Goal: Task Accomplishment & Management: Complete application form

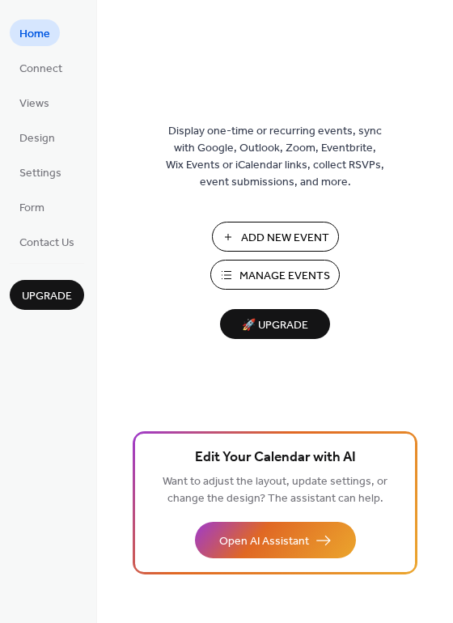
click at [36, 61] on span "Connect" at bounding box center [40, 69] width 43 height 17
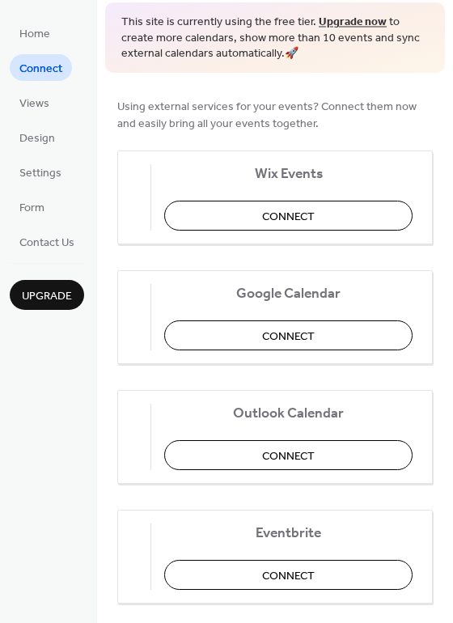
scroll to position [16, 0]
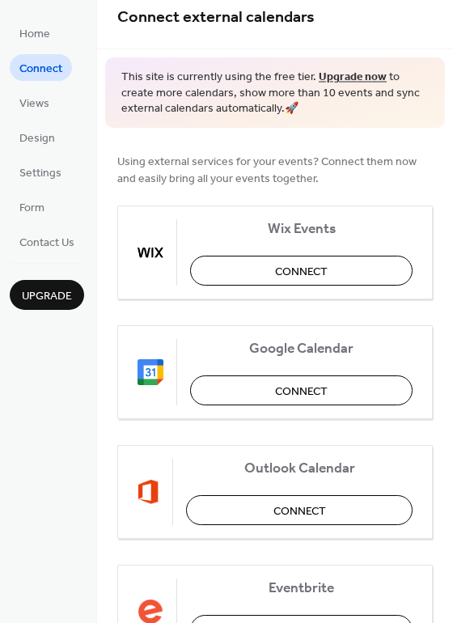
click at [34, 111] on span "Views" at bounding box center [34, 104] width 30 height 17
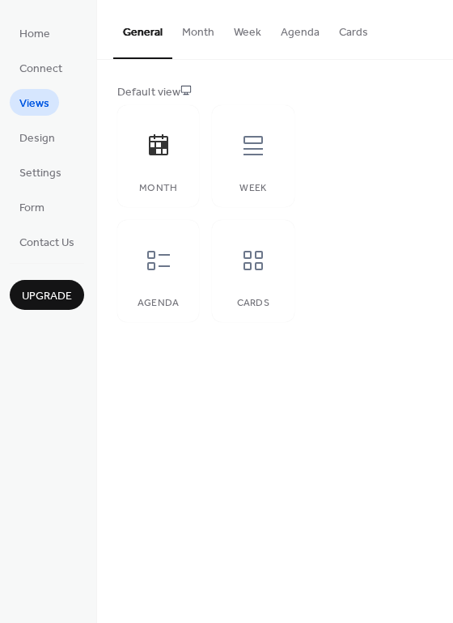
click at [36, 138] on span "Design" at bounding box center [37, 138] width 36 height 17
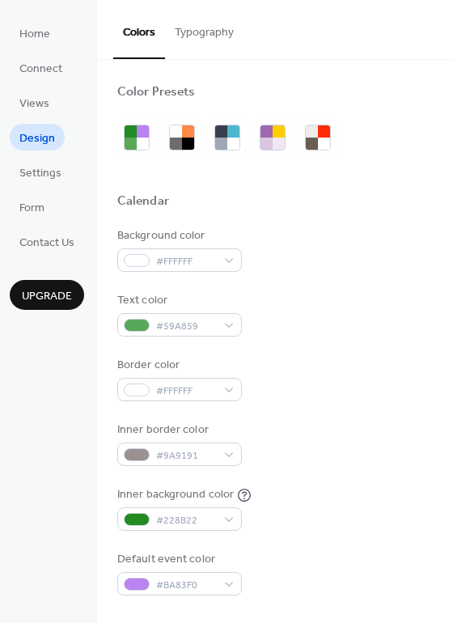
click at [44, 174] on span "Settings" at bounding box center [40, 173] width 42 height 17
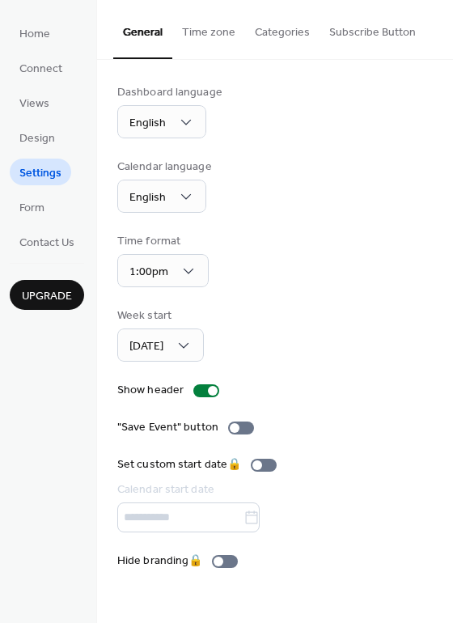
click at [34, 215] on span "Form" at bounding box center [31, 208] width 25 height 17
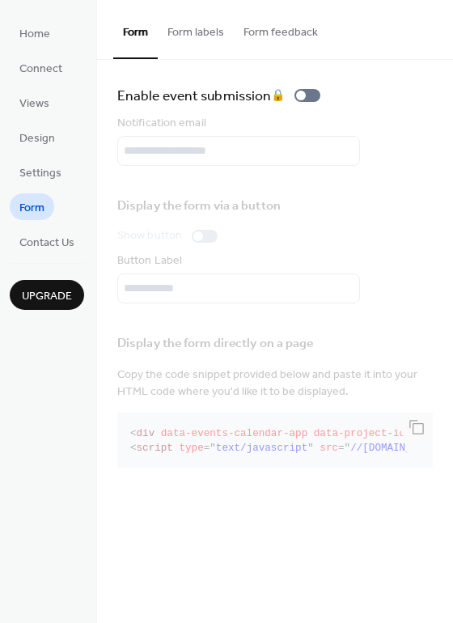
click at [51, 248] on span "Contact Us" at bounding box center [46, 243] width 55 height 17
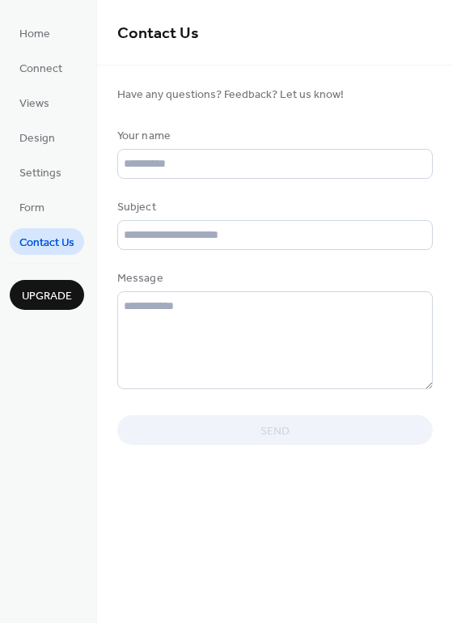
click at [41, 213] on span "Form" at bounding box center [31, 208] width 25 height 17
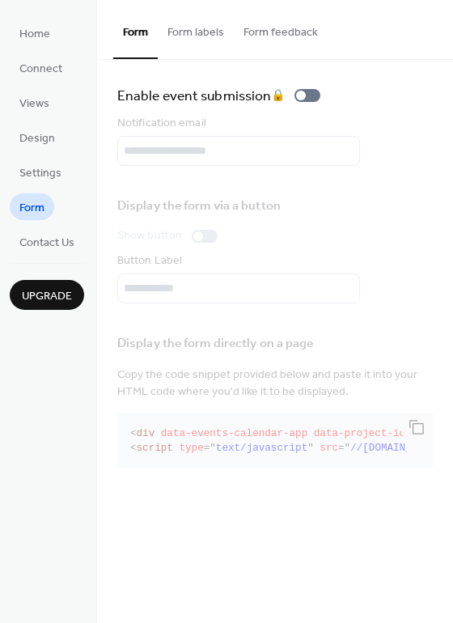
click at [50, 48] on ul "Home Connect Views Design Settings Form Contact Us" at bounding box center [47, 137] width 74 height 236
click at [47, 36] on span "Home" at bounding box center [34, 34] width 31 height 17
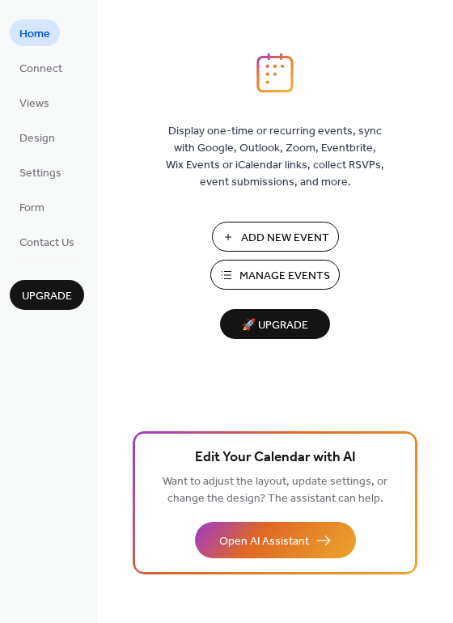
click at [280, 232] on span "Add New Event" at bounding box center [285, 238] width 88 height 17
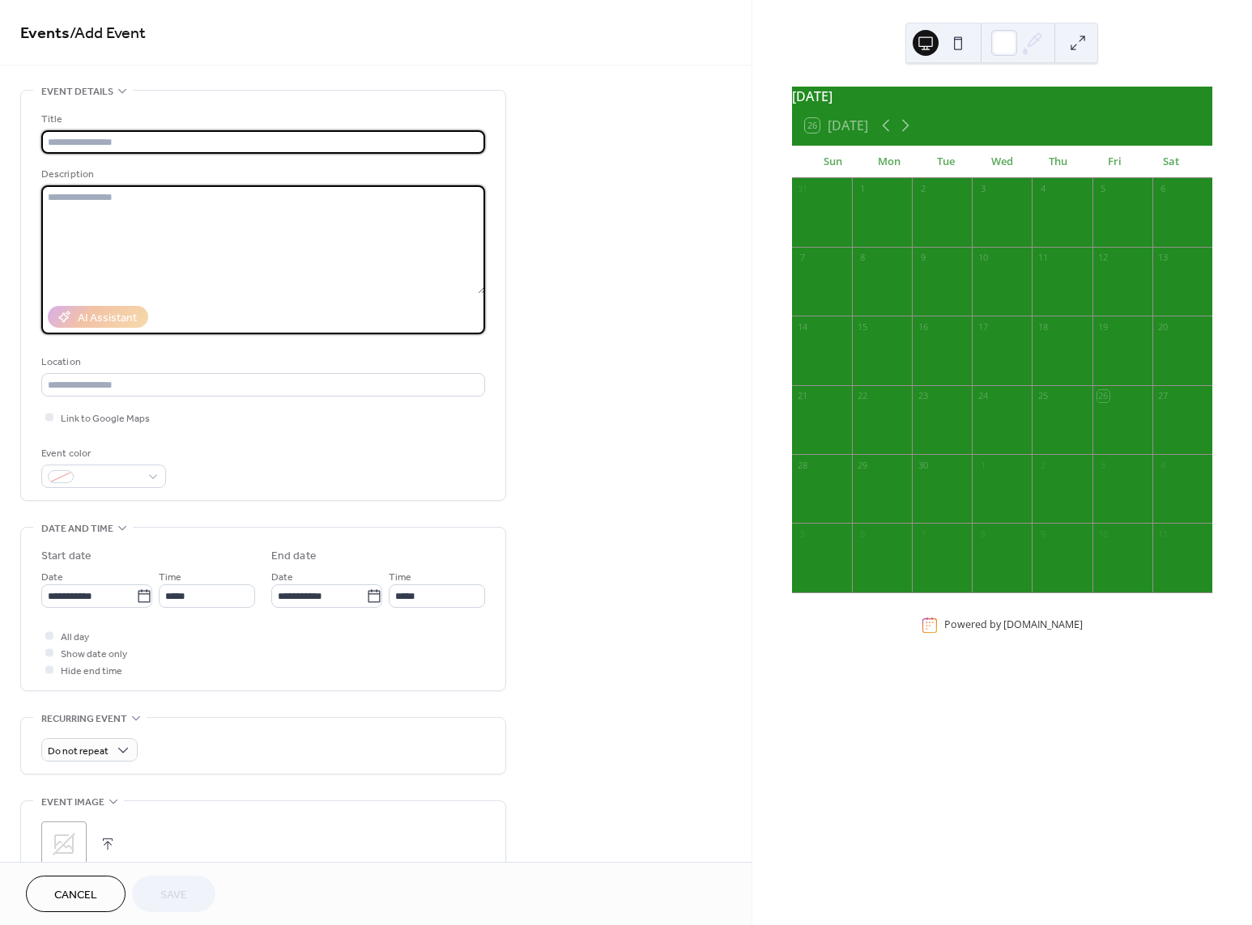
click at [205, 230] on textarea at bounding box center [263, 239] width 444 height 108
click at [138, 138] on input "text" at bounding box center [263, 141] width 444 height 23
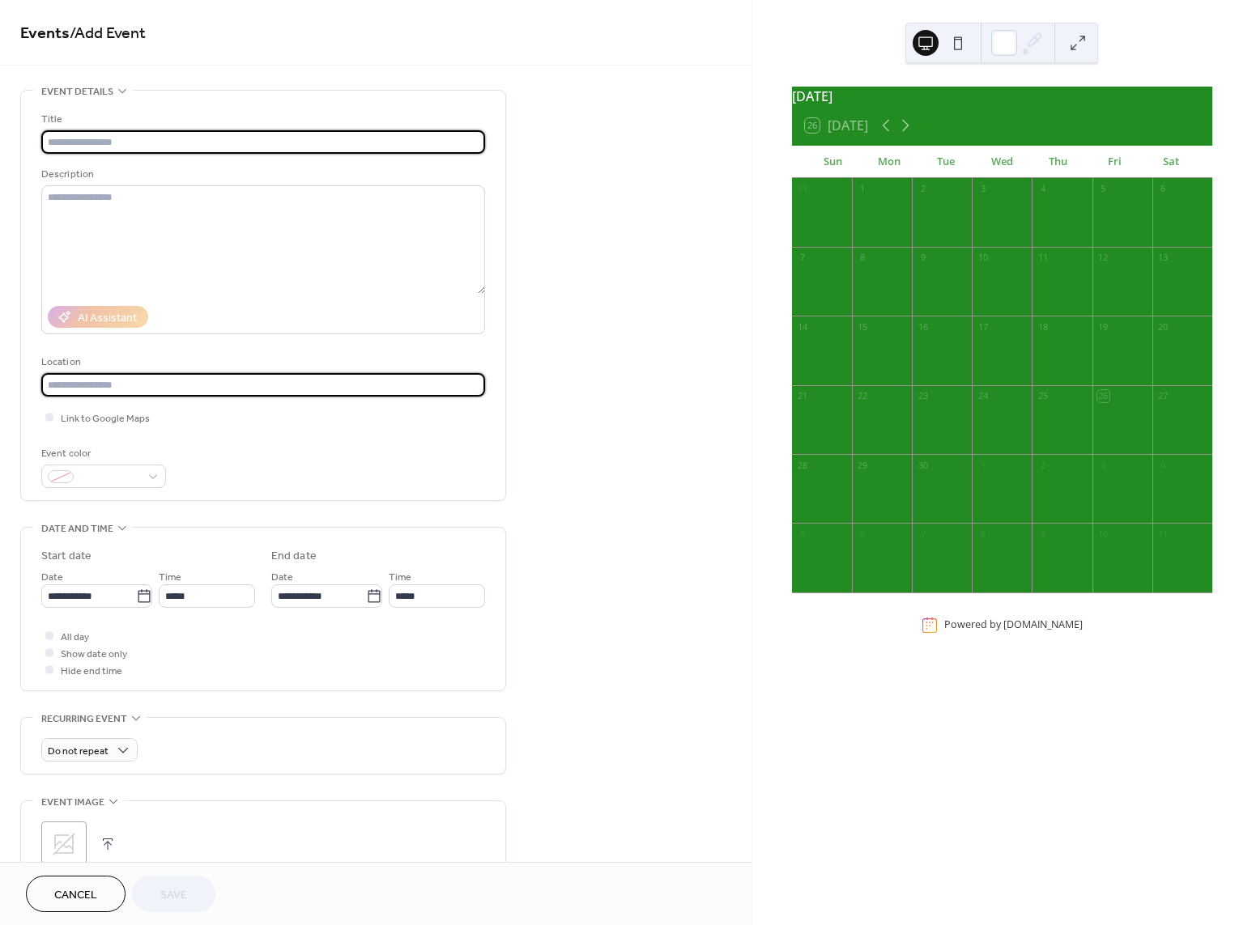
click at [125, 382] on input "text" at bounding box center [263, 384] width 444 height 23
click at [123, 149] on input "text" at bounding box center [263, 141] width 444 height 23
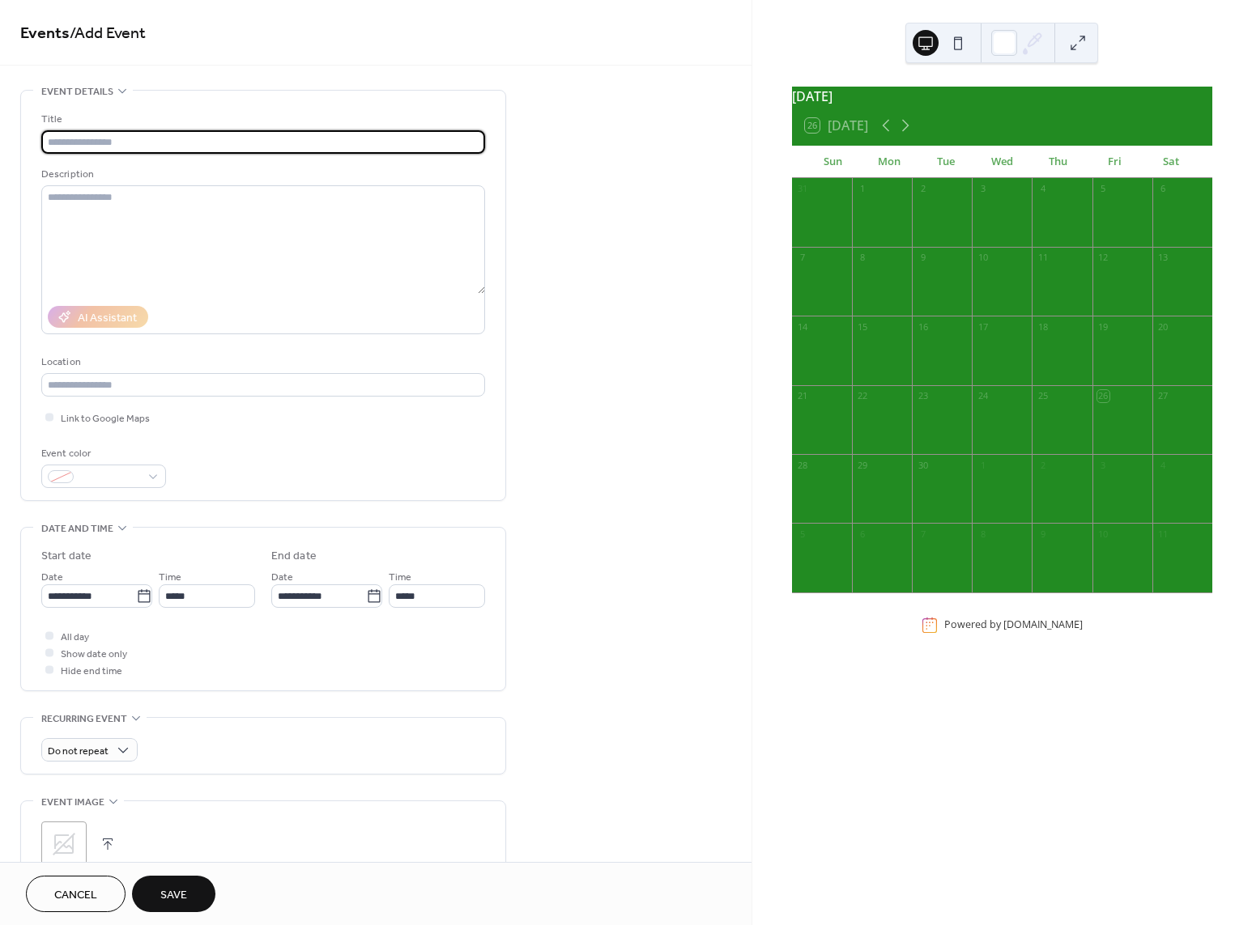
click at [136, 597] on icon at bounding box center [144, 597] width 16 height 16
click at [135, 597] on input "**********" at bounding box center [88, 596] width 95 height 23
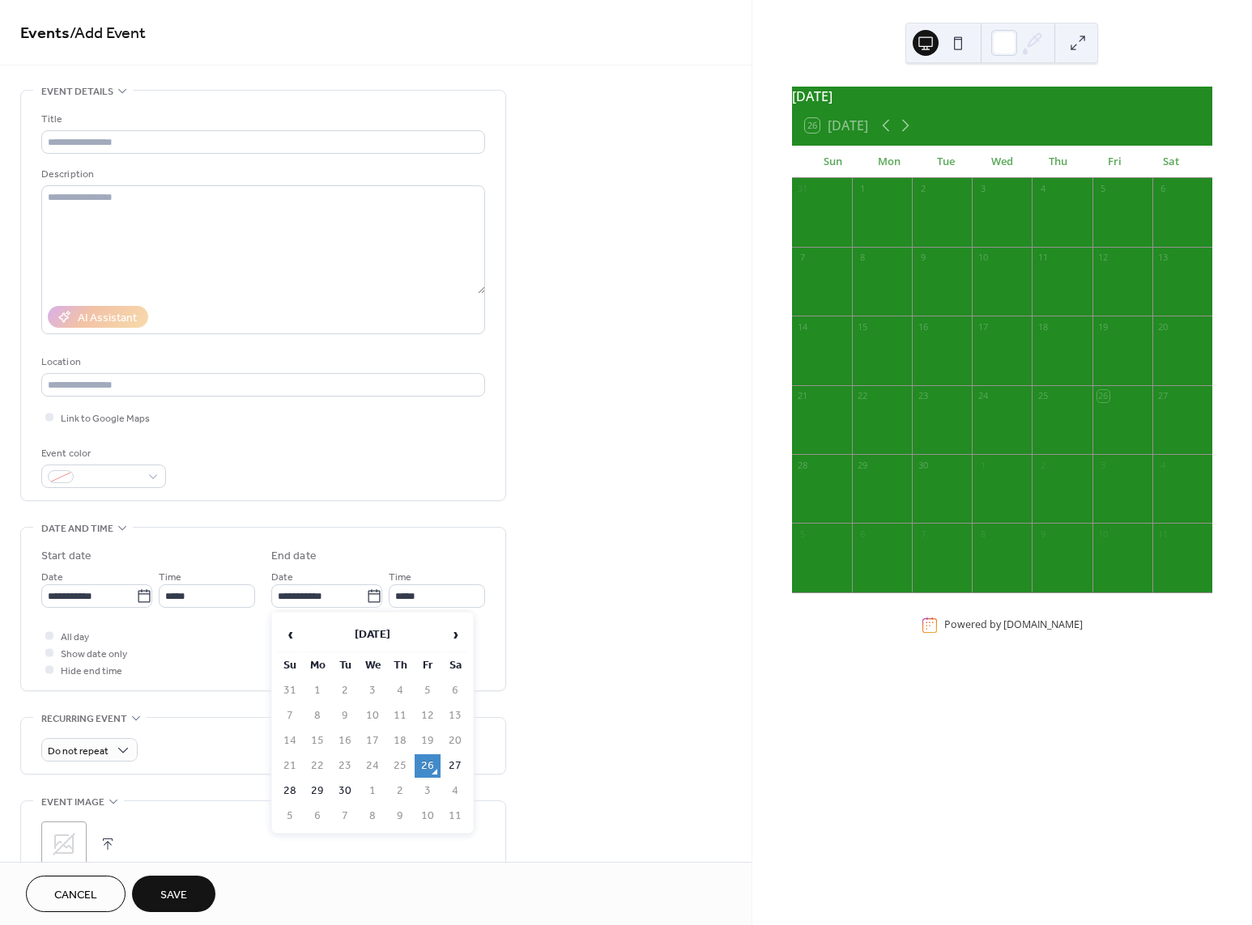
click at [373, 598] on icon at bounding box center [374, 597] width 16 height 16
click at [366, 598] on input "**********" at bounding box center [318, 596] width 95 height 23
click at [334, 793] on td "30" at bounding box center [345, 791] width 26 height 23
type input "**********"
click at [89, 641] on div "All day Show date only Hide end time" at bounding box center [263, 652] width 444 height 51
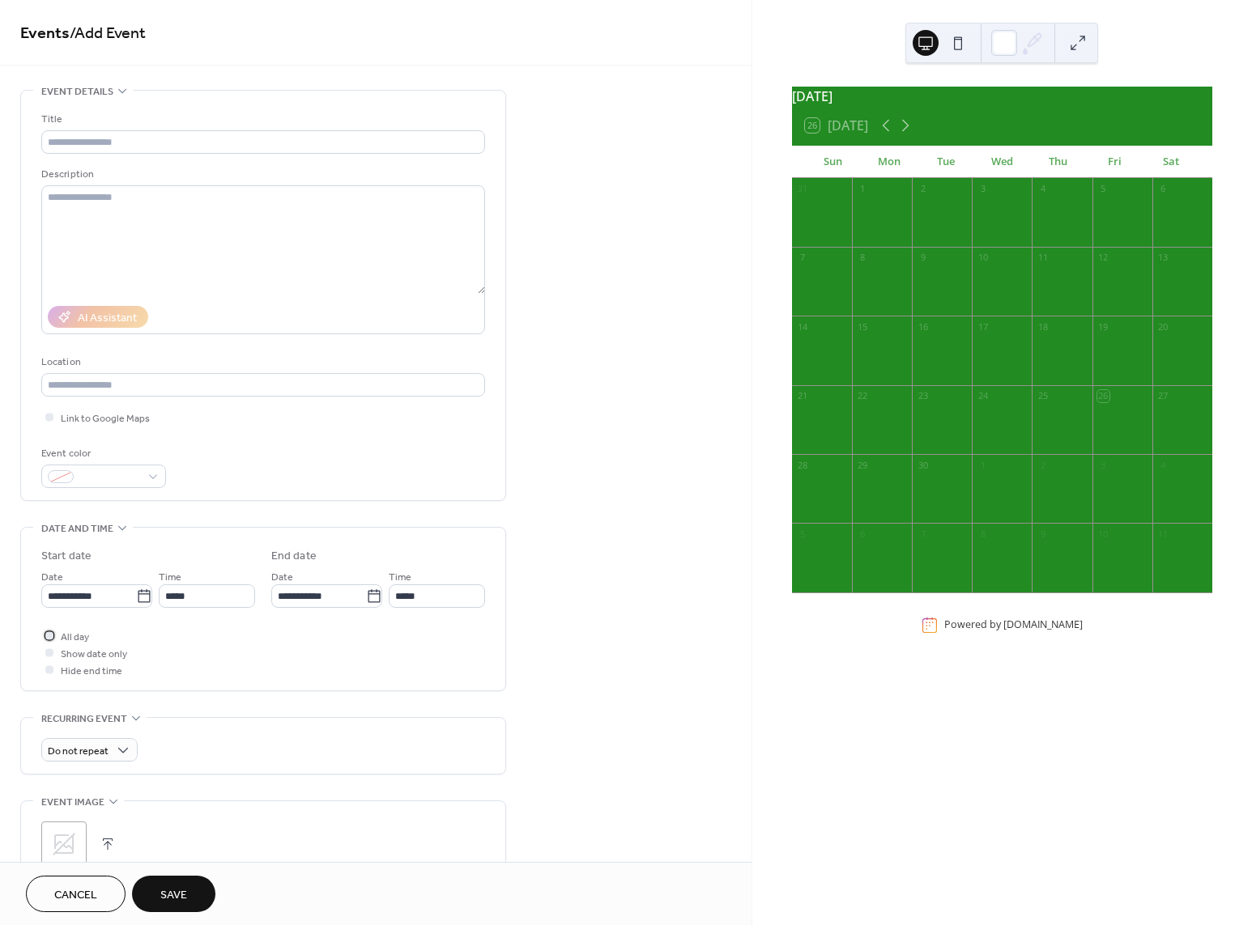
click at [82, 639] on span "All day" at bounding box center [75, 637] width 28 height 17
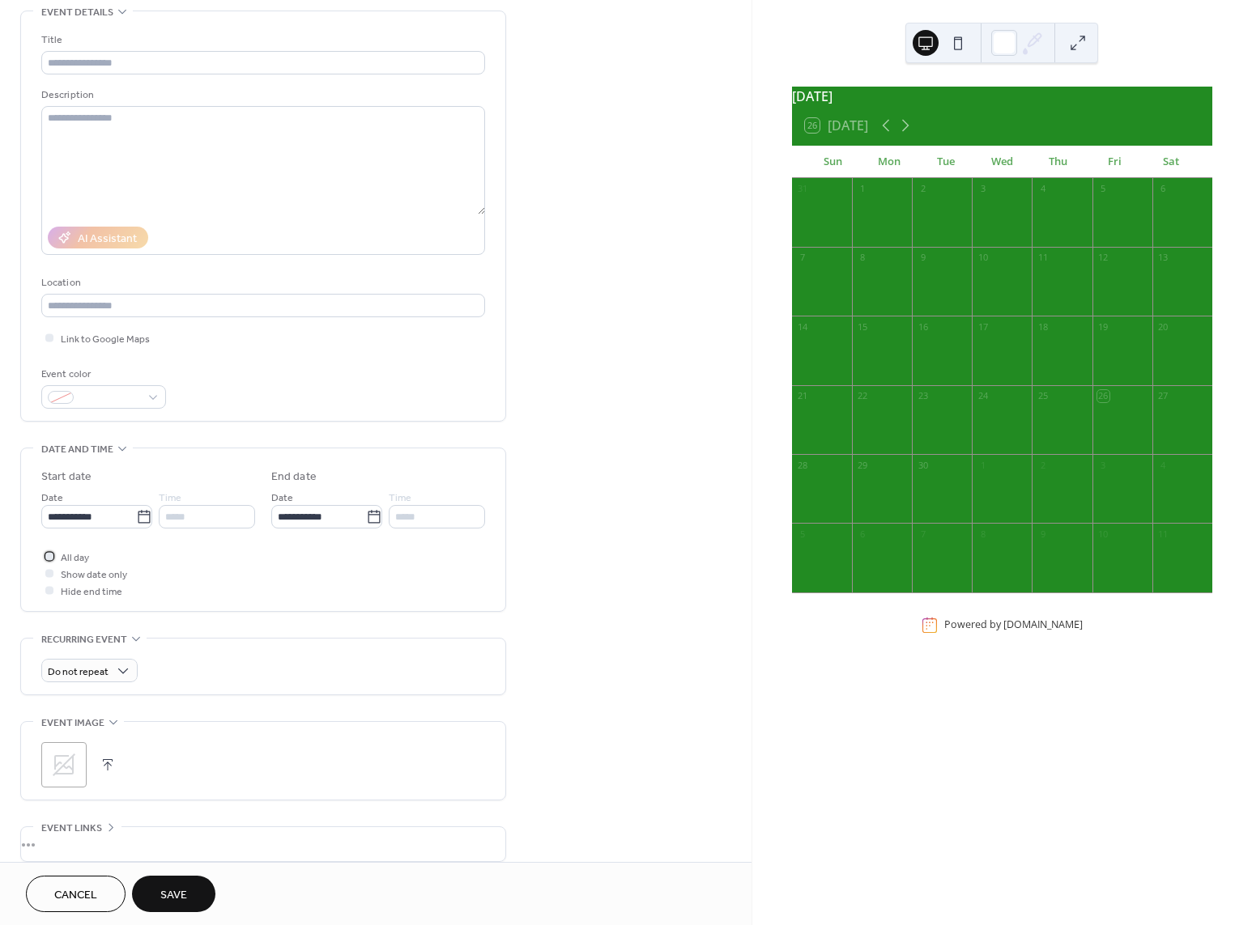
scroll to position [81, 0]
click at [96, 593] on span "Hide end time" at bounding box center [92, 590] width 62 height 17
click at [61, 595] on span "Hide end time" at bounding box center [92, 590] width 62 height 17
click at [49, 590] on div at bounding box center [49, 589] width 8 height 8
click at [38, 559] on div "**********" at bounding box center [263, 528] width 484 height 163
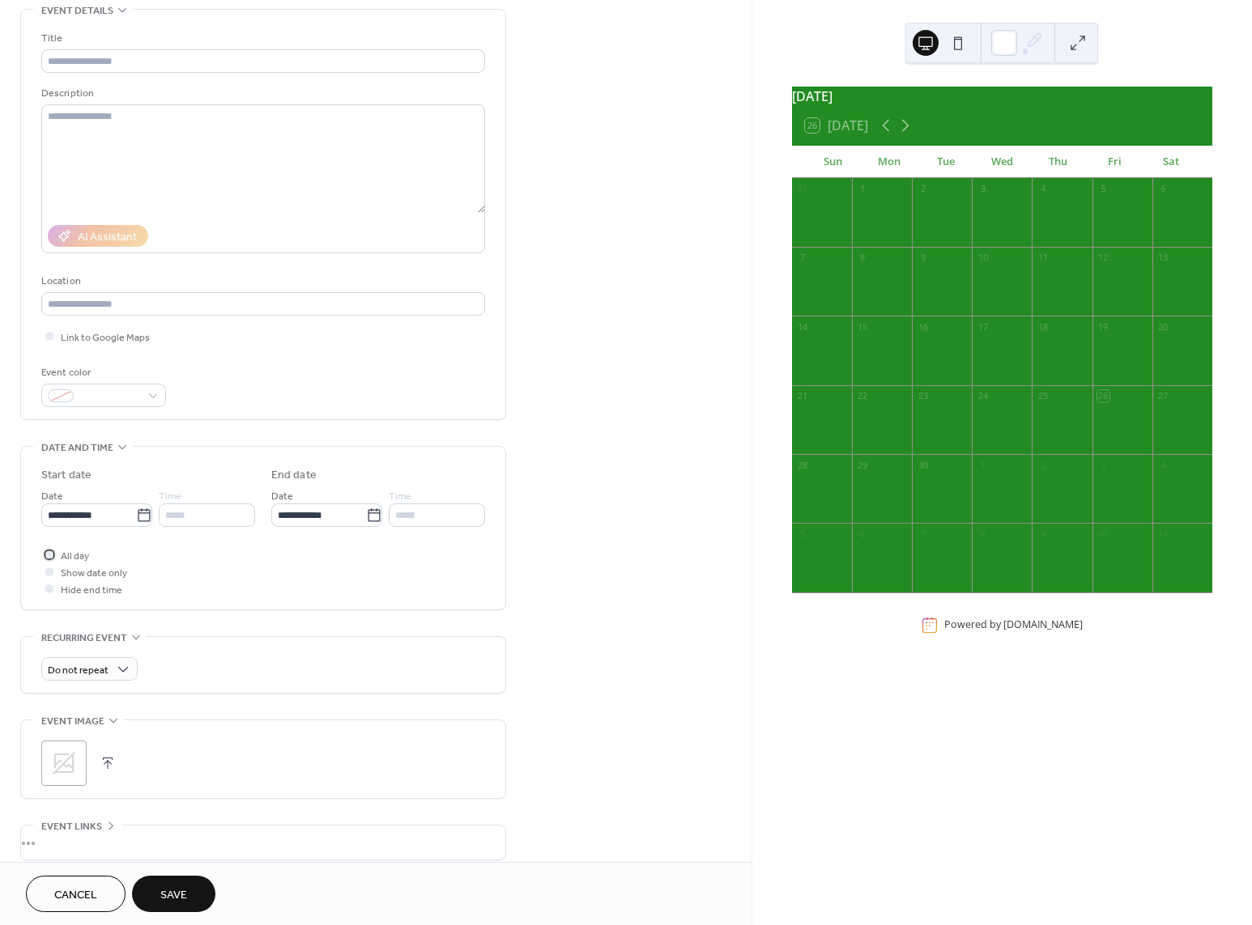
click at [57, 553] on label "All day" at bounding box center [65, 554] width 48 height 17
click at [52, 560] on div at bounding box center [49, 554] width 16 height 16
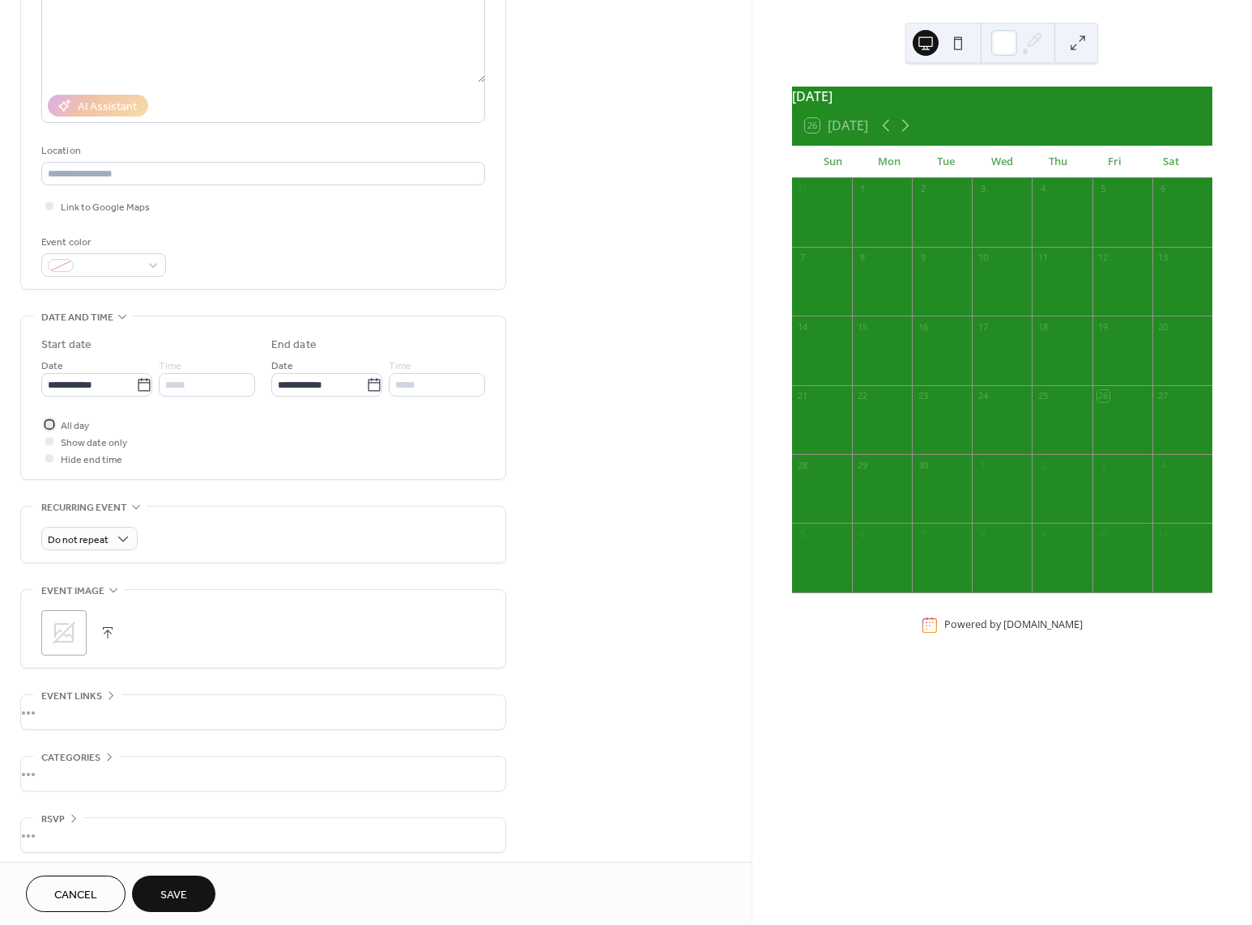
scroll to position [219, 0]
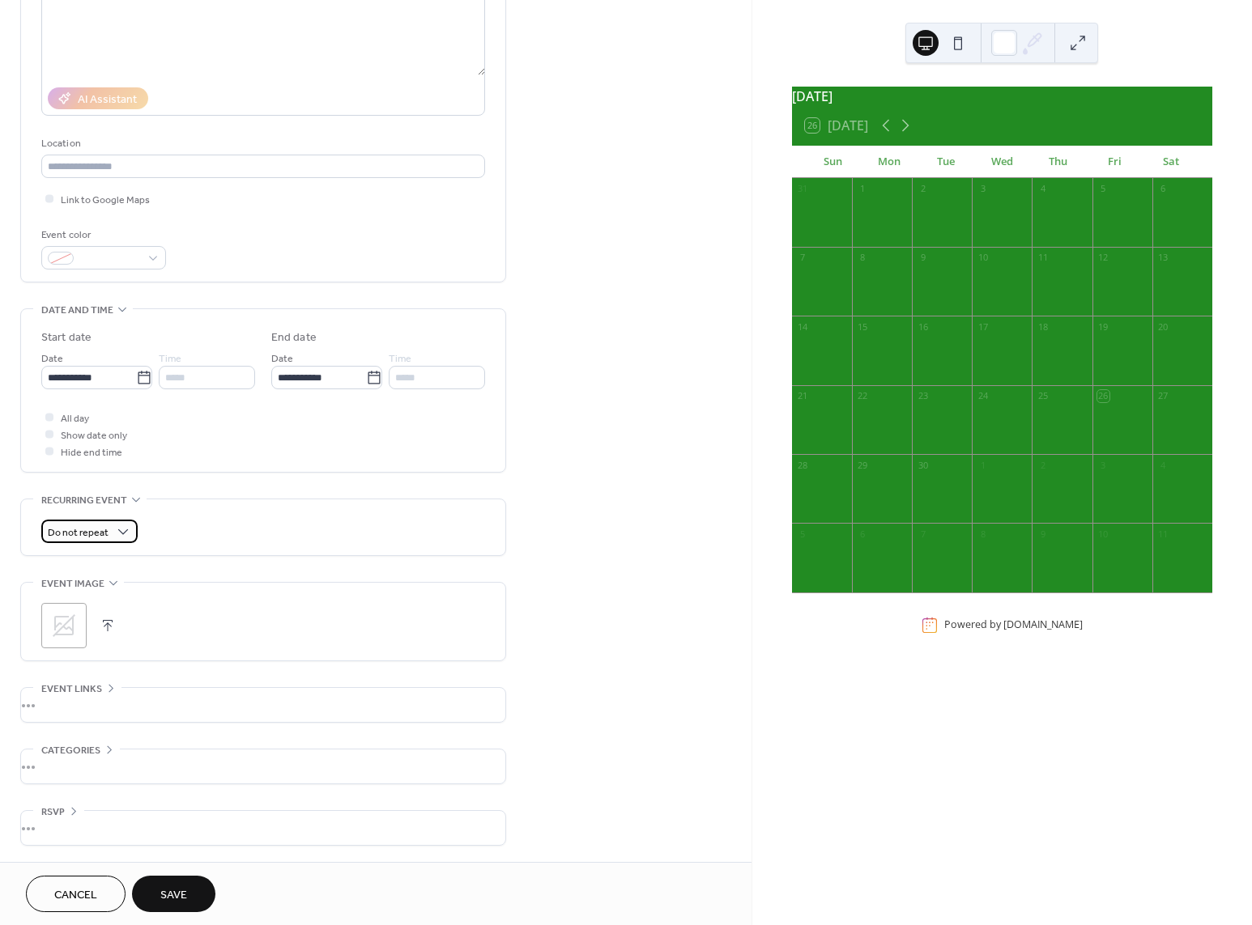
click at [93, 539] on span "Do not repeat" at bounding box center [78, 533] width 61 height 19
click at [172, 888] on span "Save" at bounding box center [173, 895] width 27 height 17
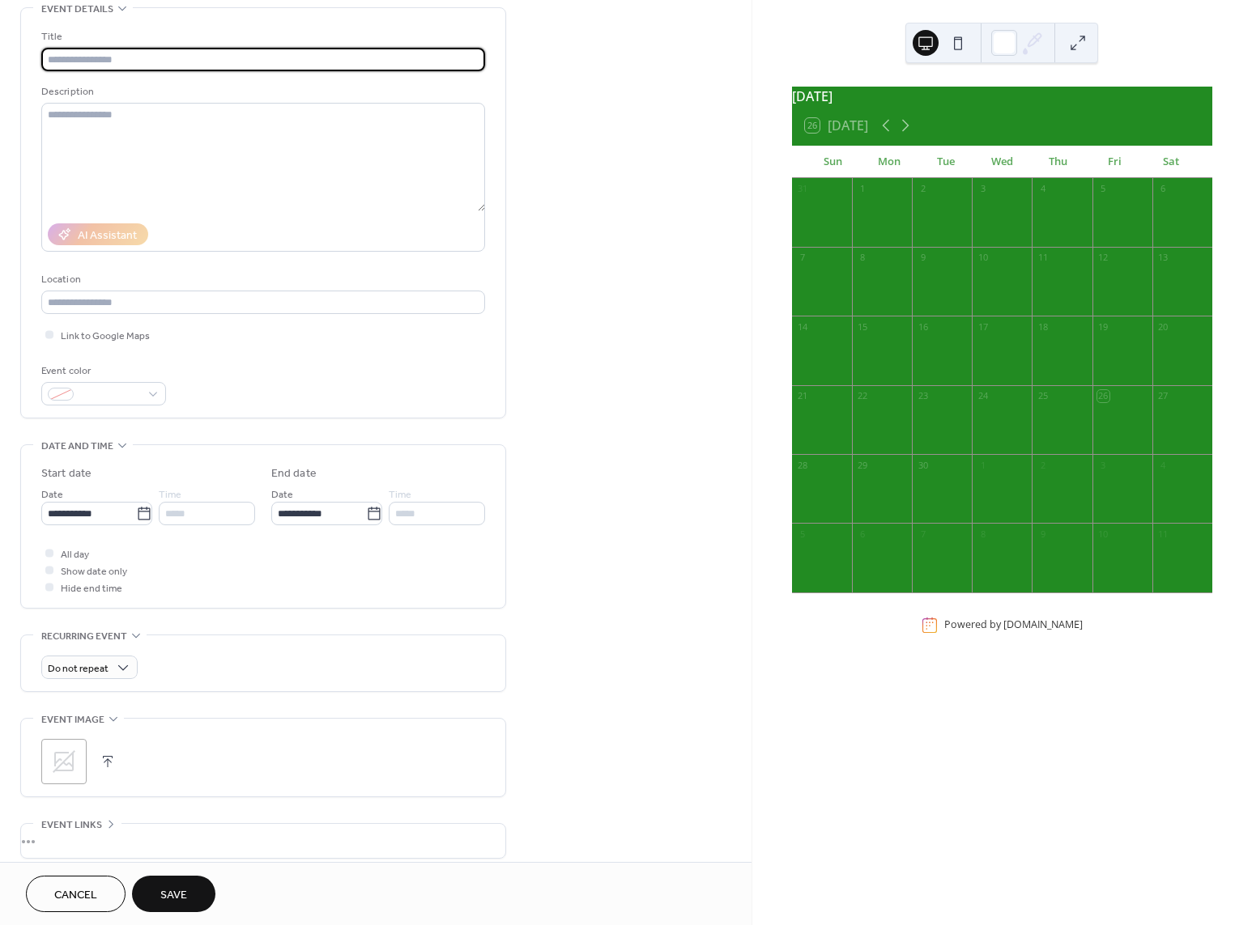
scroll to position [0, 0]
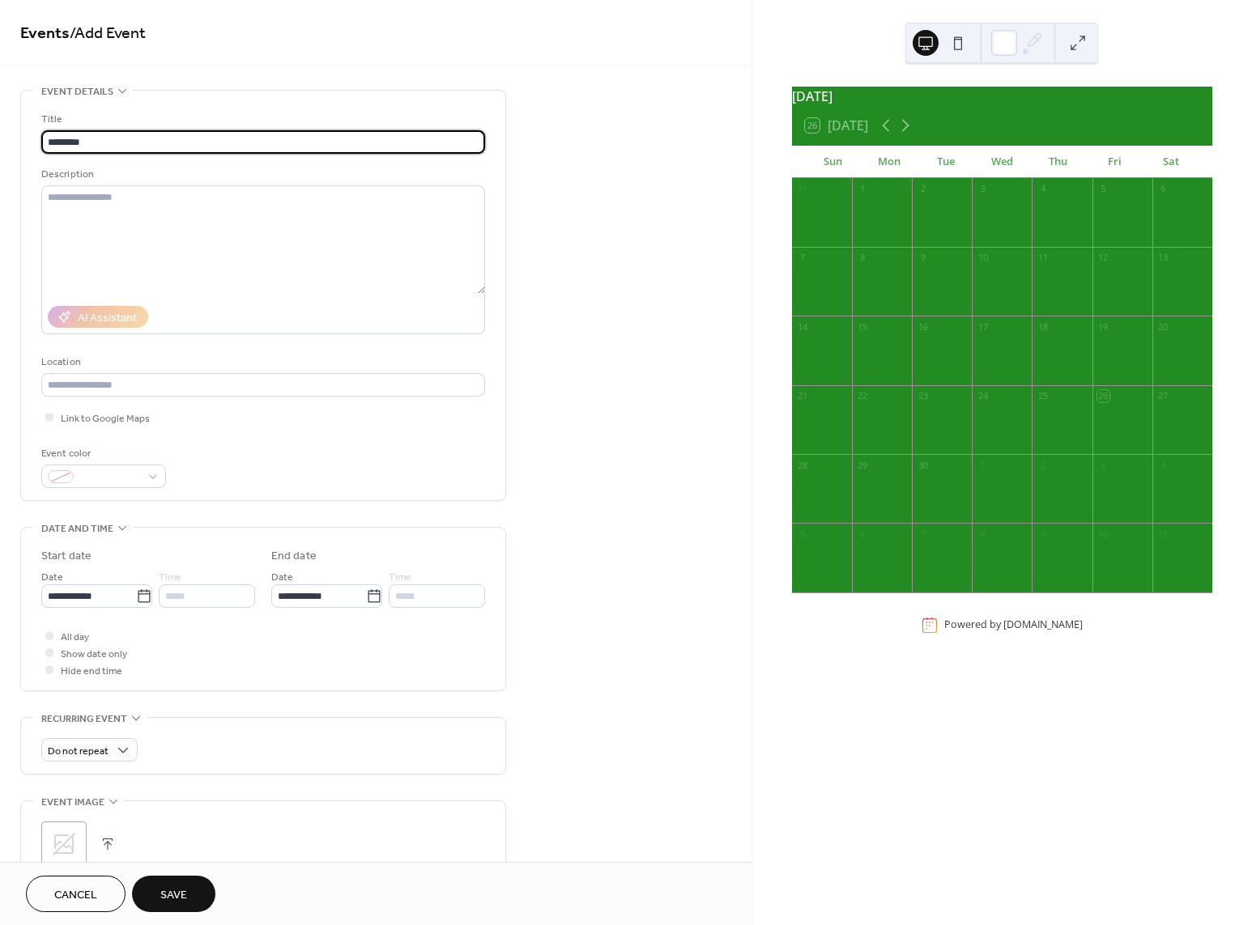
type input "********"
click at [165, 895] on span "Save" at bounding box center [173, 895] width 27 height 17
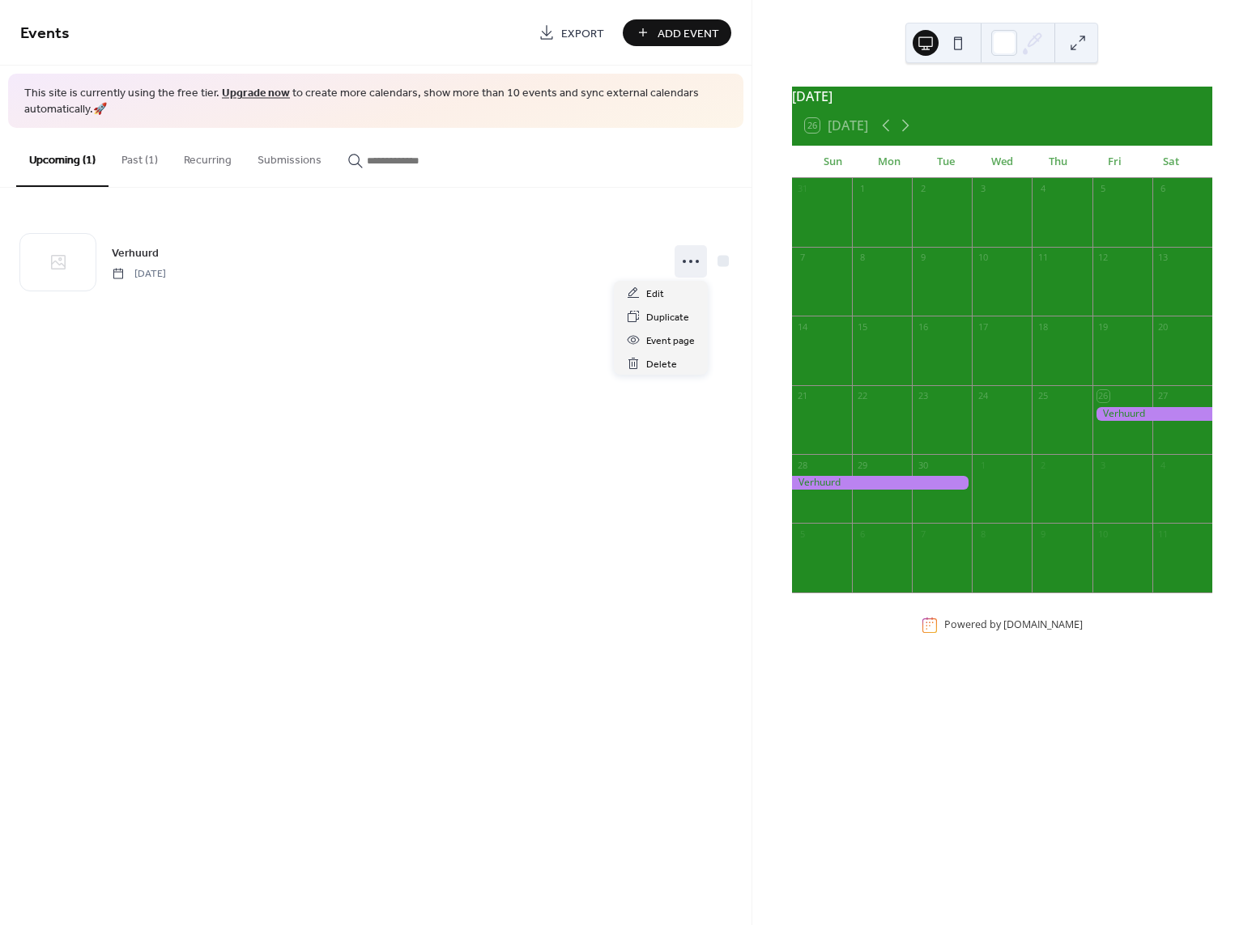
click at [693, 266] on icon at bounding box center [691, 262] width 26 height 26
click at [567, 365] on div "Events Export Add Event This site is currently using the free tier. Upgrade now…" at bounding box center [375, 462] width 751 height 925
click at [119, 156] on button "Past (1)" at bounding box center [139, 156] width 62 height 57
click at [197, 167] on button "Recurring" at bounding box center [208, 156] width 74 height 57
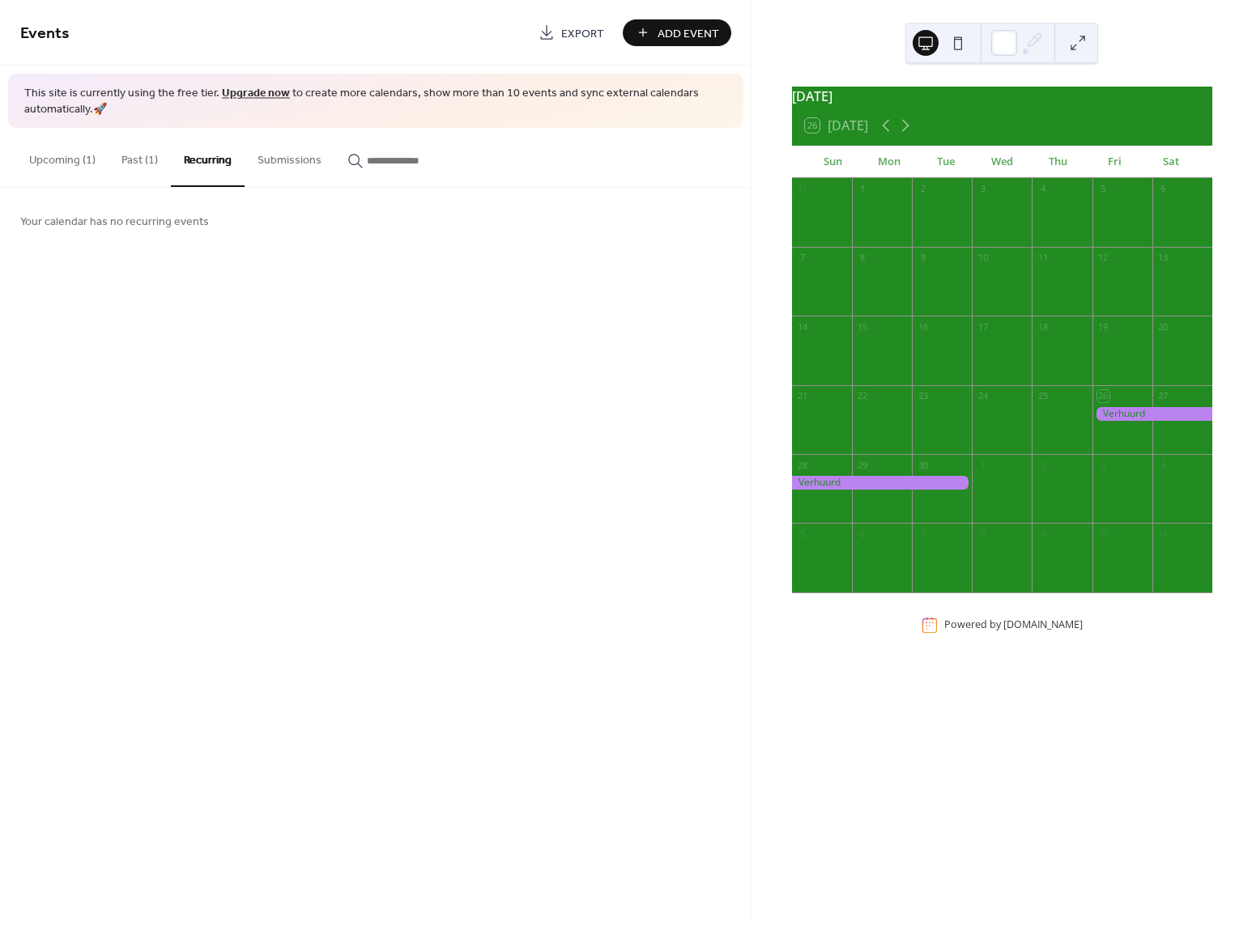
click at [267, 168] on button "Submissions" at bounding box center [290, 156] width 90 height 57
click at [18, 160] on button "Upcoming (1)" at bounding box center [62, 156] width 92 height 57
click at [86, 161] on button "Upcoming (1)" at bounding box center [62, 157] width 92 height 59
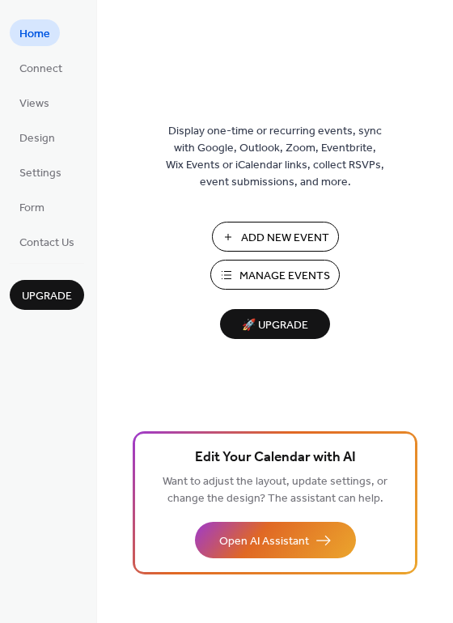
click at [48, 62] on span "Connect" at bounding box center [40, 69] width 43 height 17
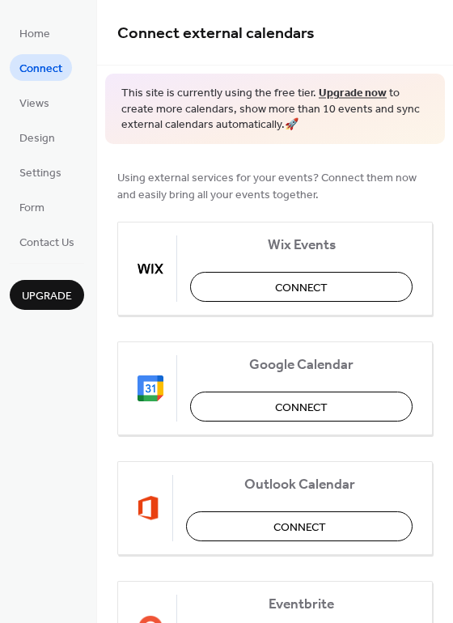
click at [42, 132] on span "Design" at bounding box center [37, 138] width 36 height 17
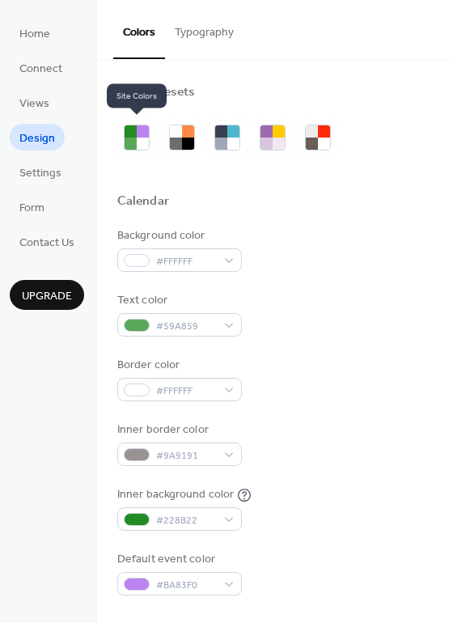
click at [145, 142] on div at bounding box center [143, 144] width 12 height 12
click at [131, 145] on div at bounding box center [131, 144] width 12 height 12
click at [186, 143] on div at bounding box center [188, 144] width 12 height 12
